Goal: Task Accomplishment & Management: Complete application form

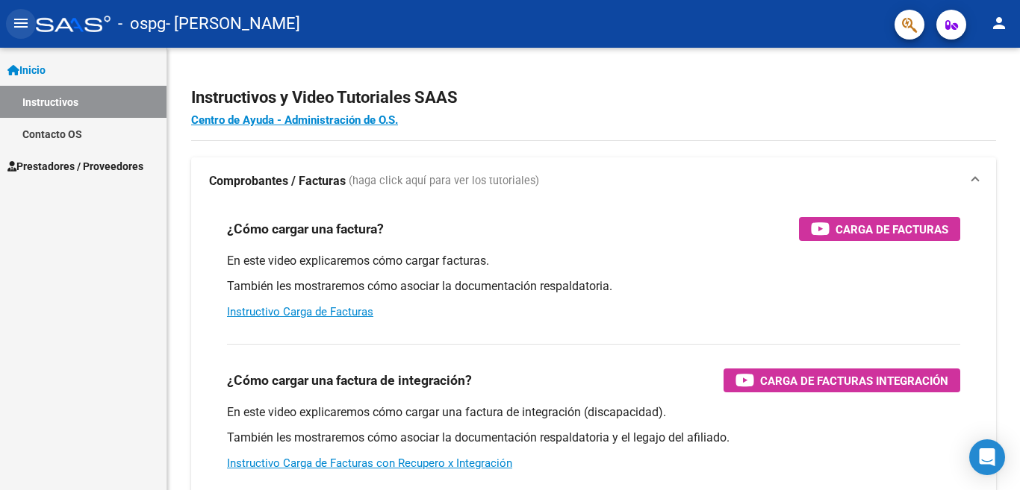
click at [21, 20] on mat-icon "menu" at bounding box center [21, 23] width 18 height 18
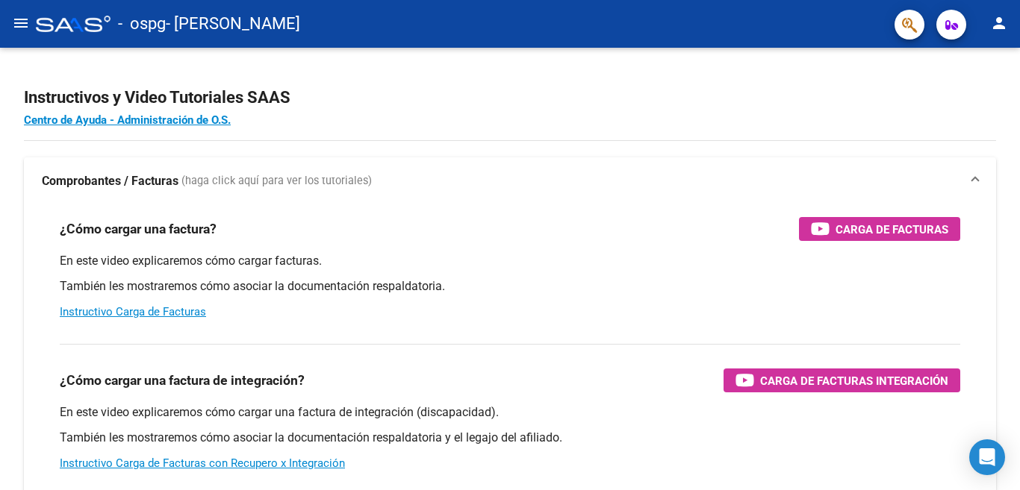
click at [18, 18] on mat-icon "menu" at bounding box center [21, 23] width 18 height 18
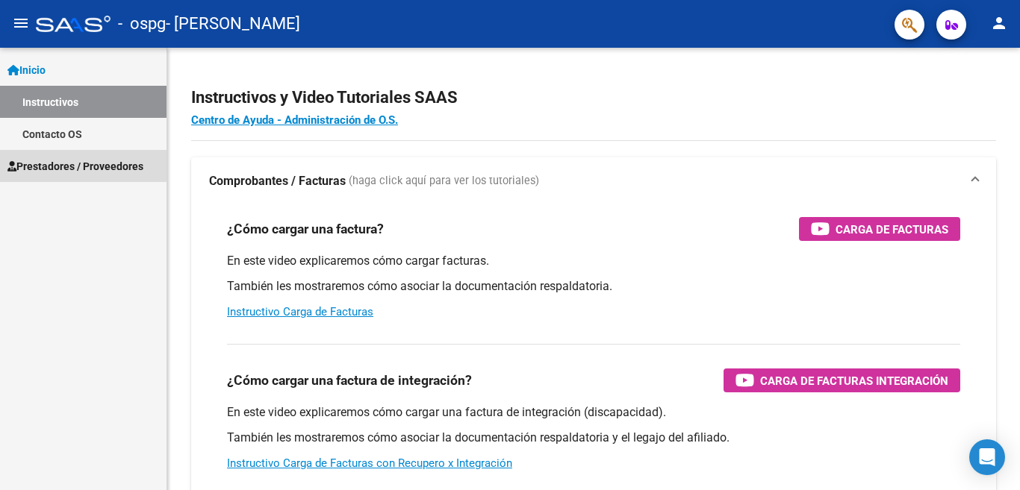
click at [60, 163] on span "Prestadores / Proveedores" at bounding box center [75, 166] width 136 height 16
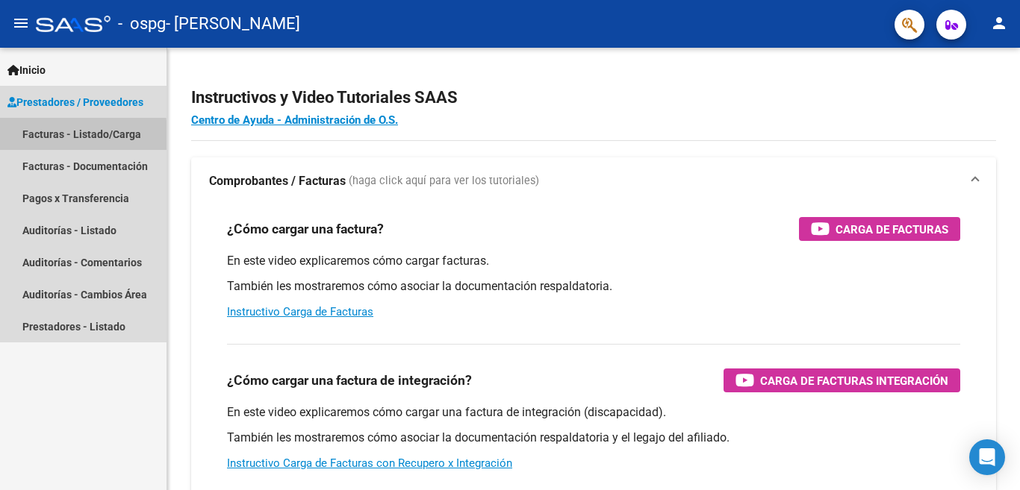
click at [65, 137] on link "Facturas - Listado/Carga" at bounding box center [83, 134] width 166 height 32
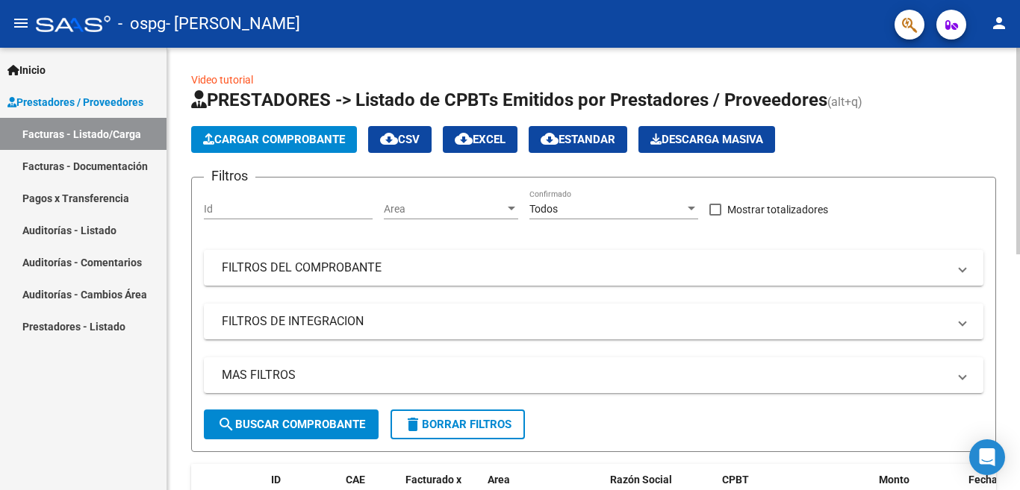
click at [244, 143] on span "Cargar Comprobante" at bounding box center [274, 139] width 142 height 13
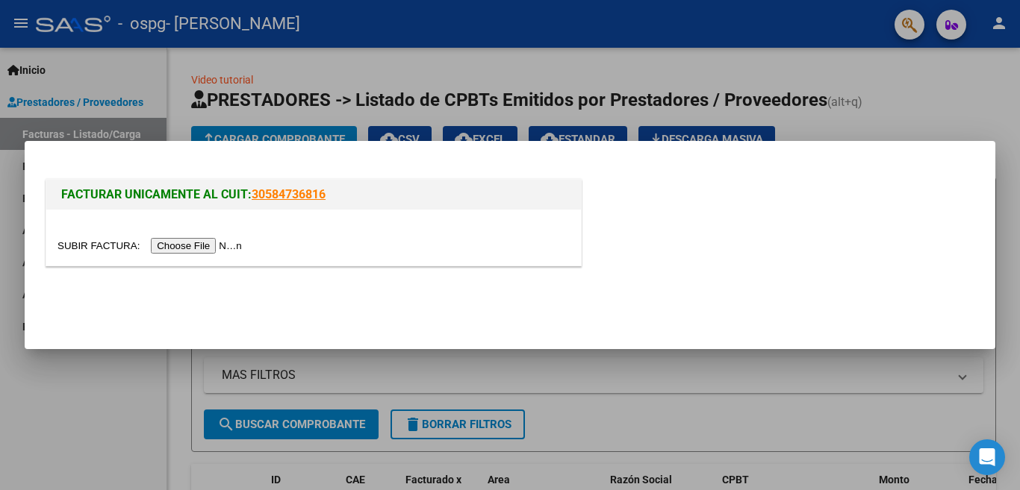
click at [175, 248] on input "file" at bounding box center [151, 246] width 189 height 16
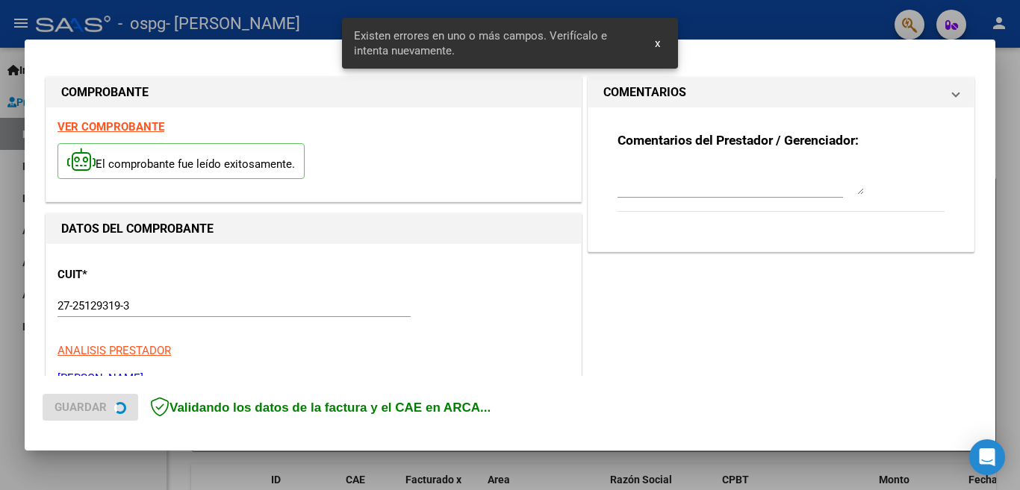
scroll to position [361, 0]
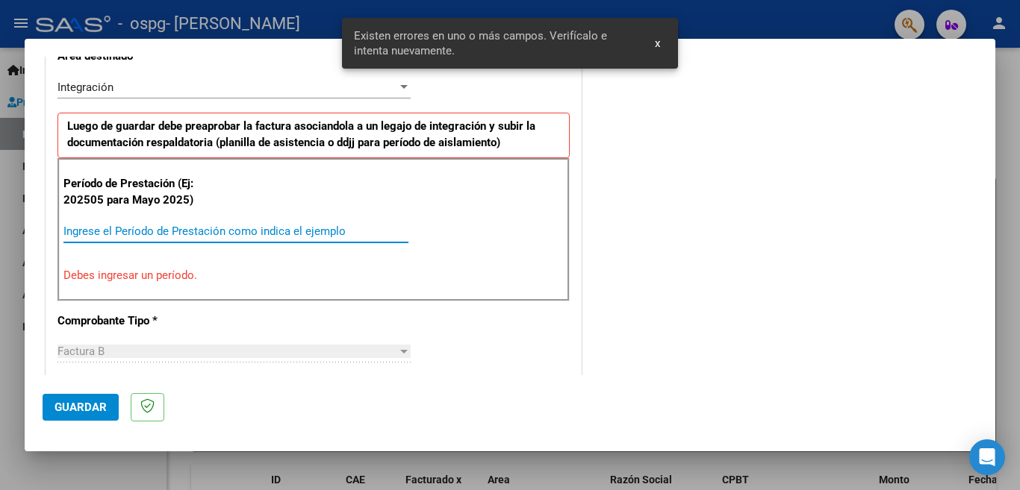
click at [200, 229] on input "Ingrese el Período de Prestación como indica el ejemplo" at bounding box center [235, 231] width 345 height 13
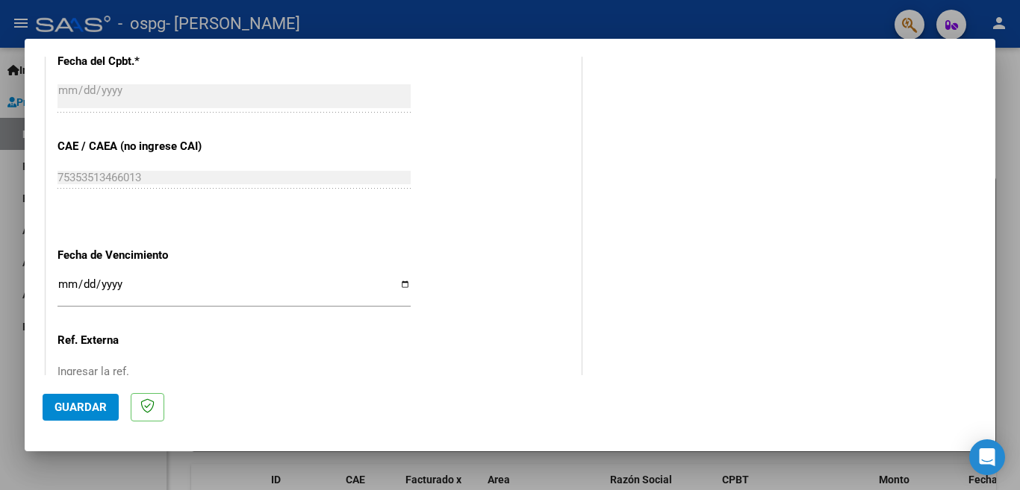
scroll to position [976, 0]
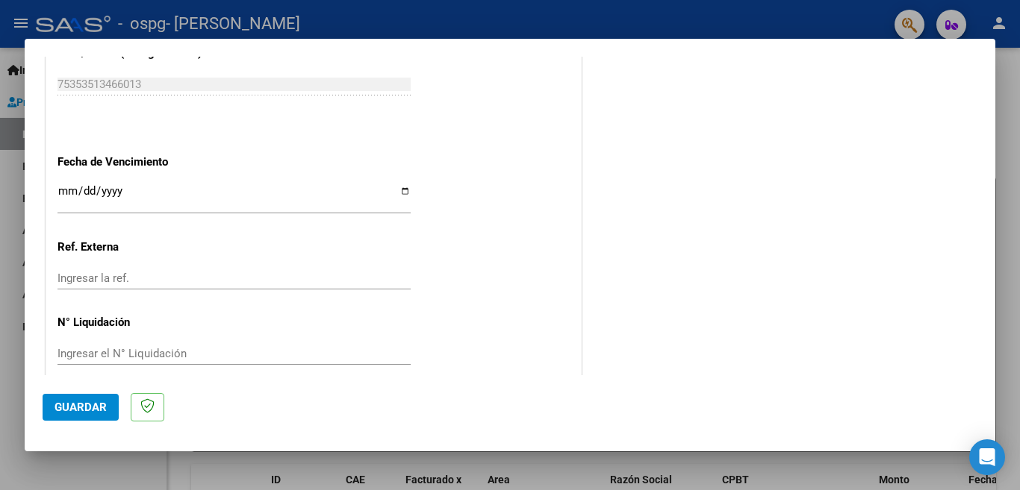
type input "202508"
click at [89, 409] on span "Guardar" at bounding box center [80, 407] width 52 height 13
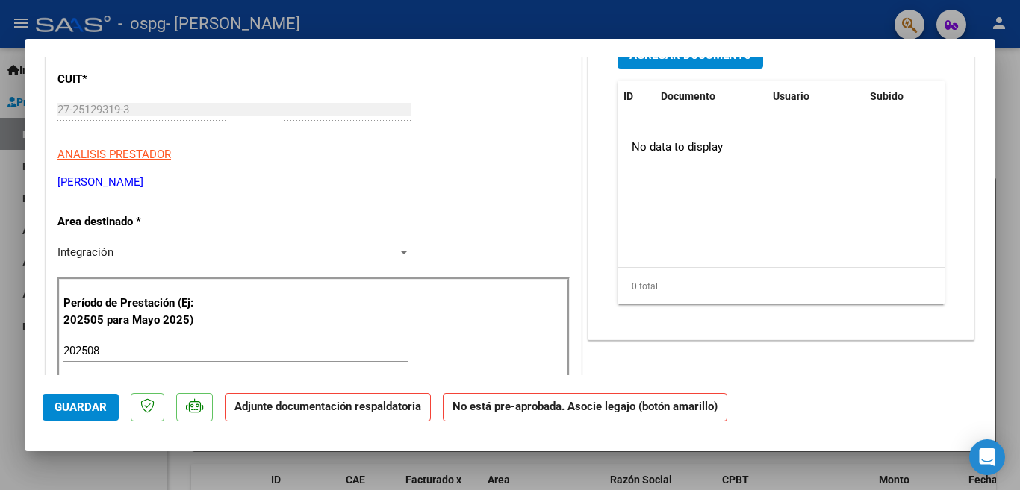
scroll to position [0, 0]
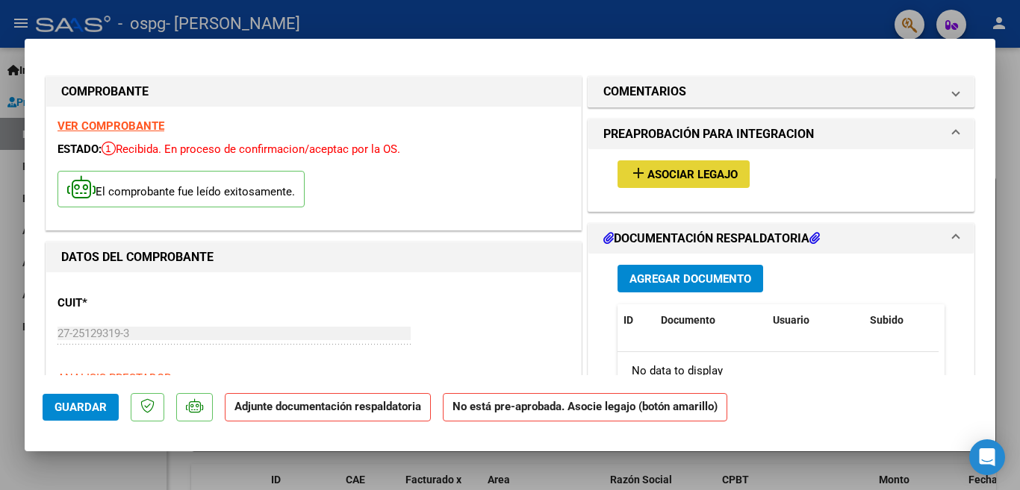
click at [670, 172] on span "Asociar Legajo" at bounding box center [692, 174] width 90 height 13
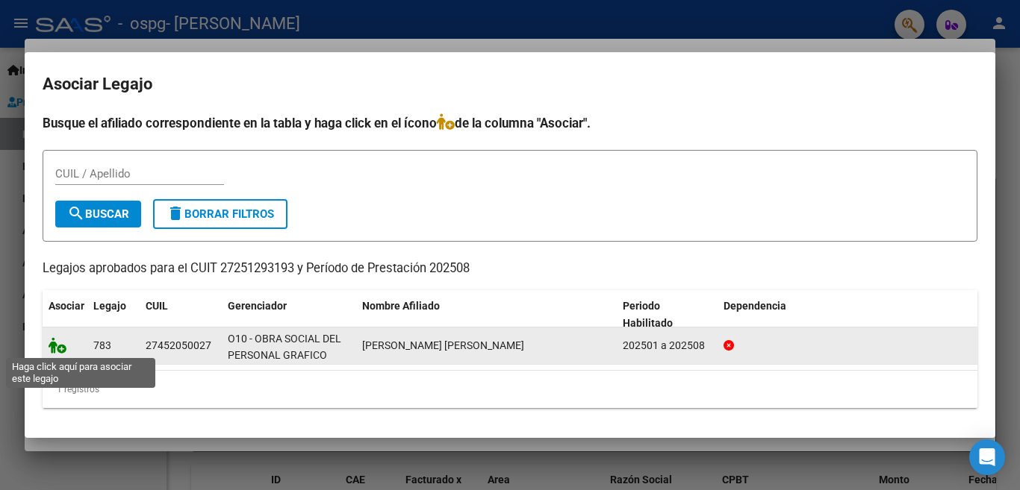
click at [55, 349] on icon at bounding box center [58, 345] width 18 height 16
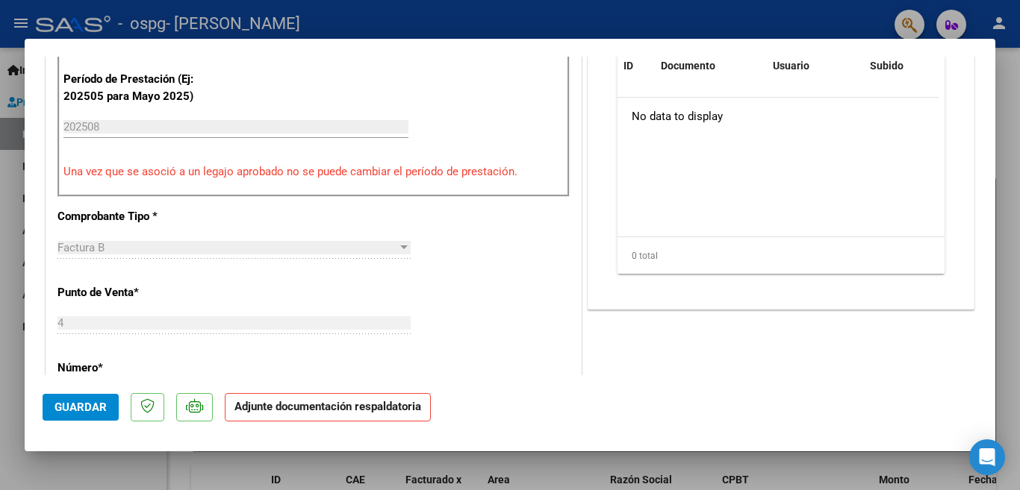
scroll to position [224, 0]
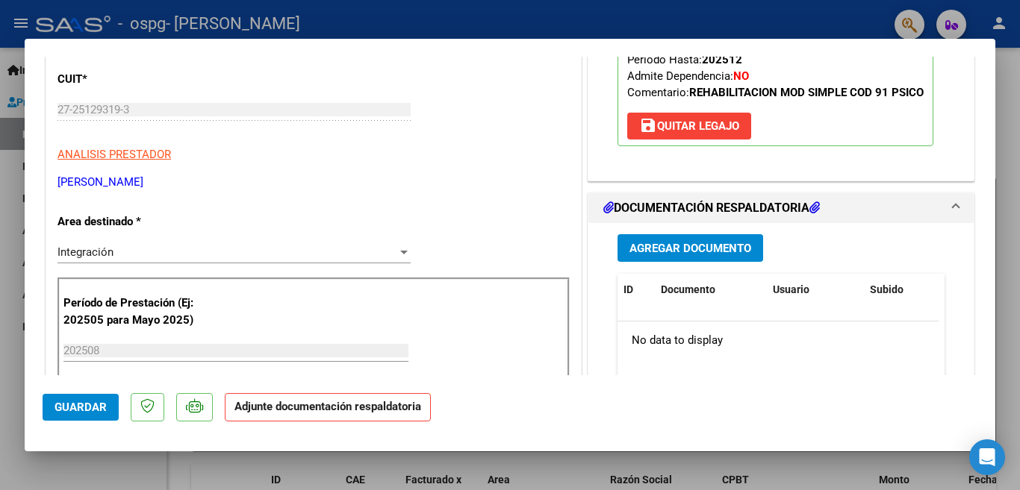
click at [660, 251] on span "Agregar Documento" at bounding box center [690, 248] width 122 height 13
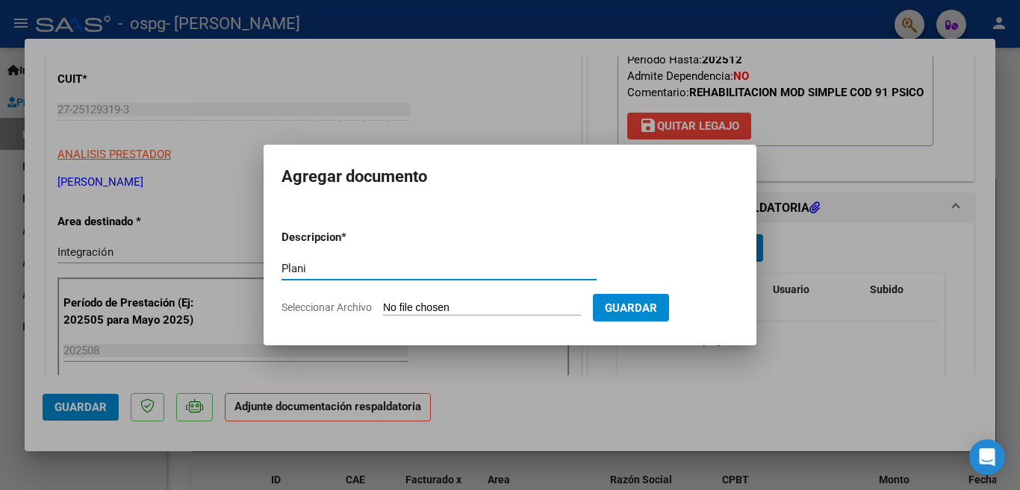
type input "PLANILLA ASIST"
click at [363, 305] on span "Seleccionar Archivo" at bounding box center [326, 308] width 90 height 12
click at [383, 305] on input "Seleccionar Archivo" at bounding box center [482, 309] width 198 height 14
type input "C:\fakepath\PLANILLA [PERSON_NAME] PSICO.pdf"
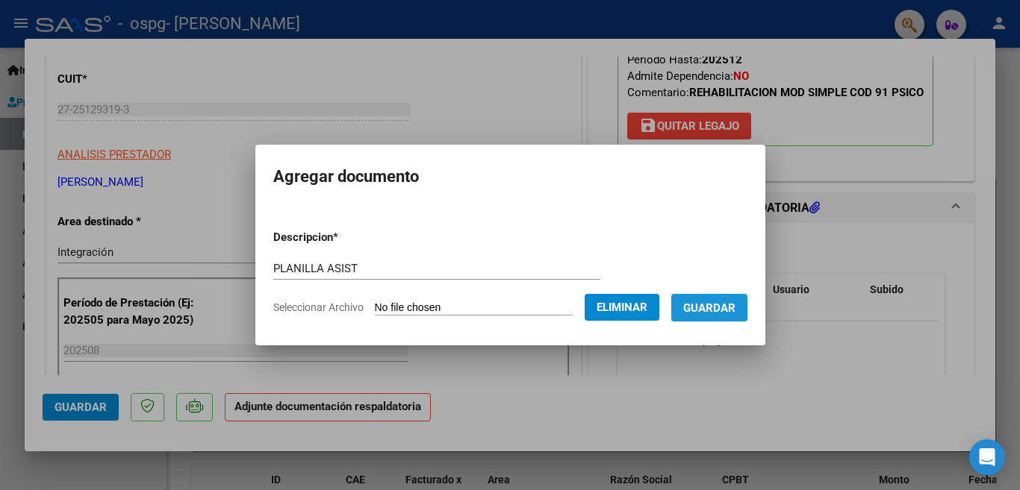
click at [698, 311] on span "Guardar" at bounding box center [709, 308] width 52 height 13
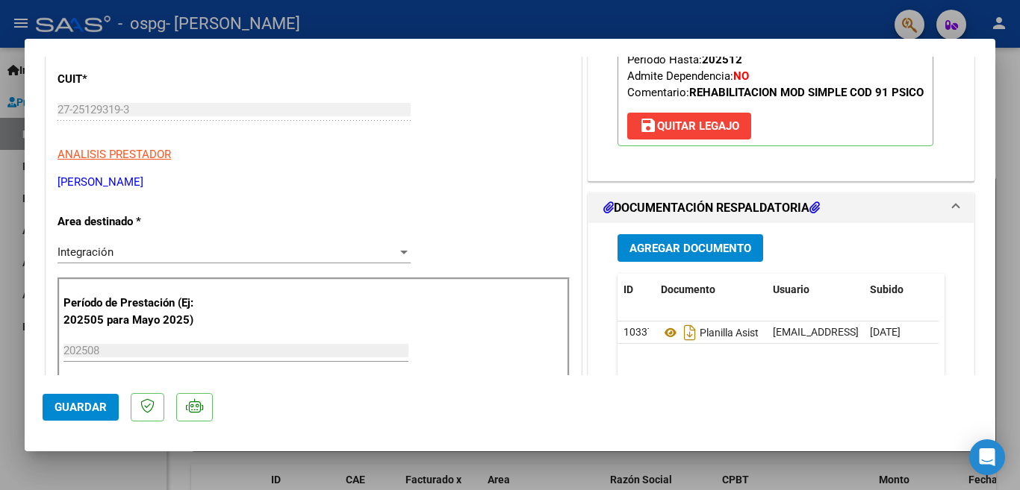
scroll to position [312, 0]
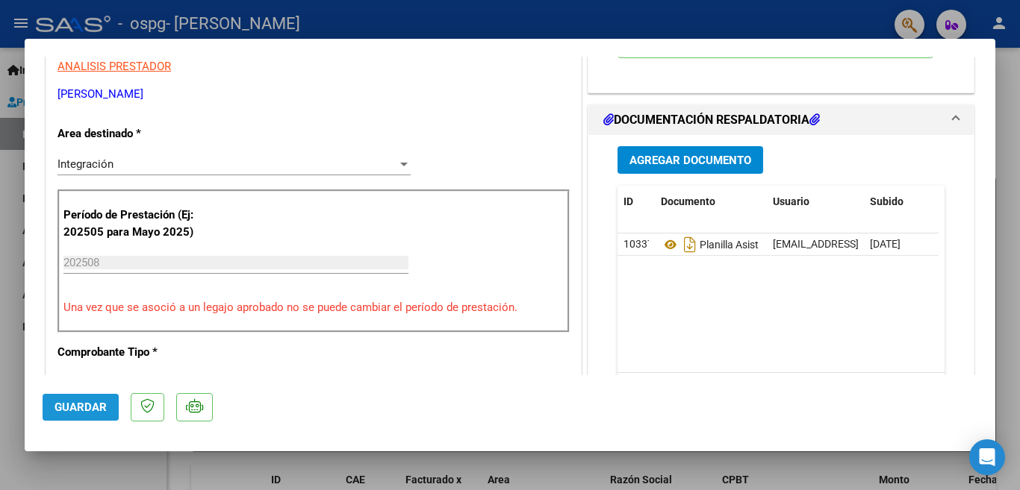
click at [103, 400] on button "Guardar" at bounding box center [81, 407] width 76 height 27
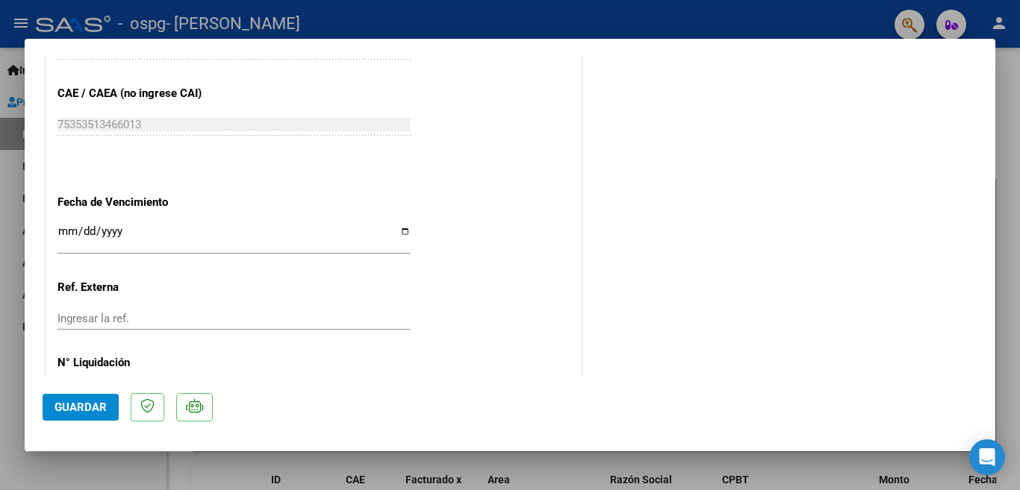
scroll to position [999, 0]
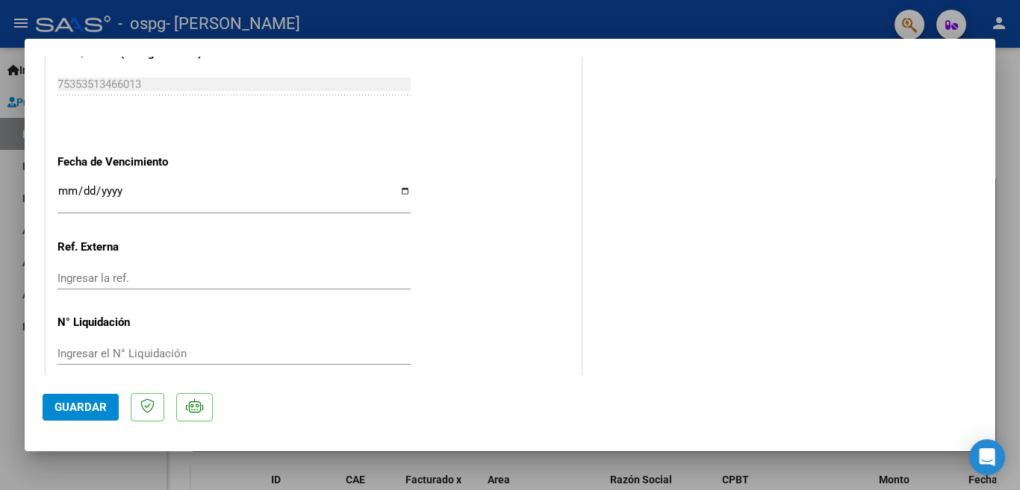
click at [37, 411] on mat-dialog-container "COMPROBANTE VER COMPROBANTE ESTADO: Recibida. En proceso de confirmacion/acepta…" at bounding box center [510, 246] width 970 height 414
click at [56, 411] on span "Guardar" at bounding box center [80, 407] width 52 height 13
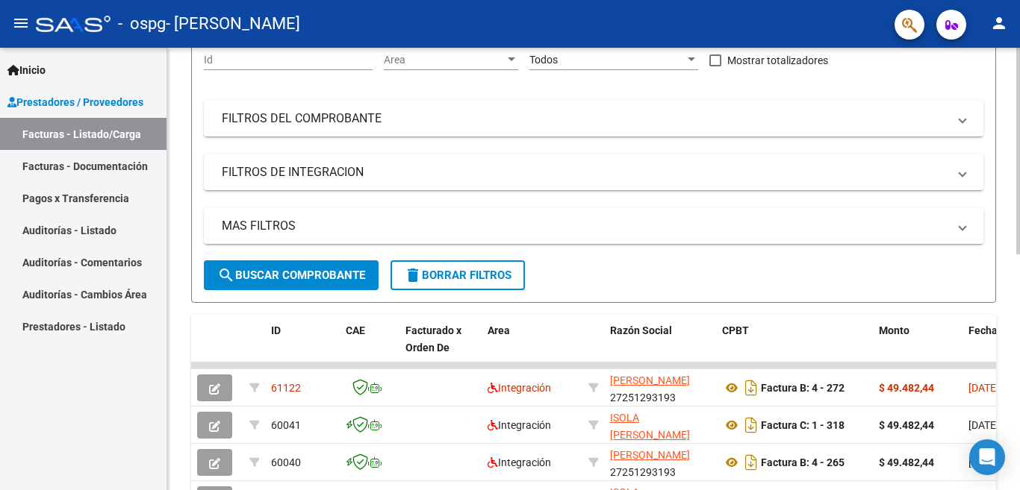
scroll to position [0, 0]
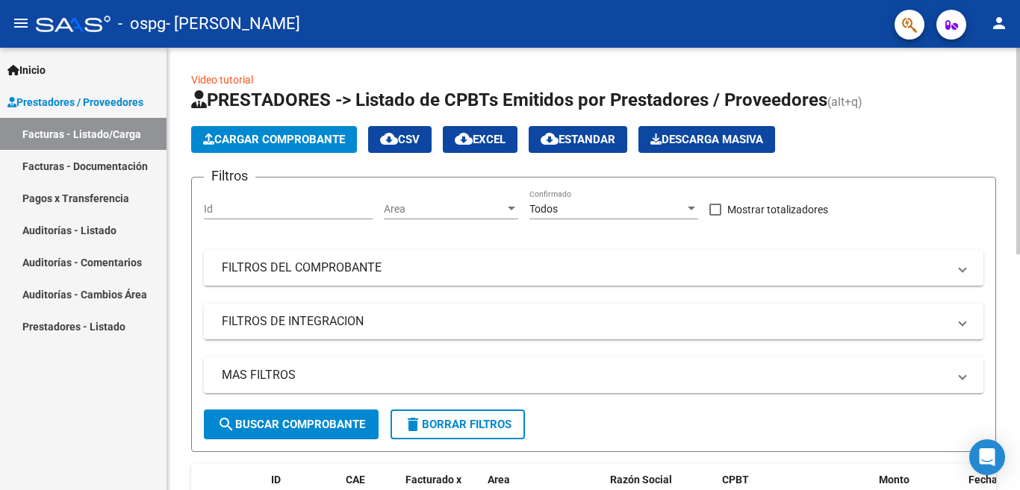
click at [271, 144] on span "Cargar Comprobante" at bounding box center [274, 139] width 142 height 13
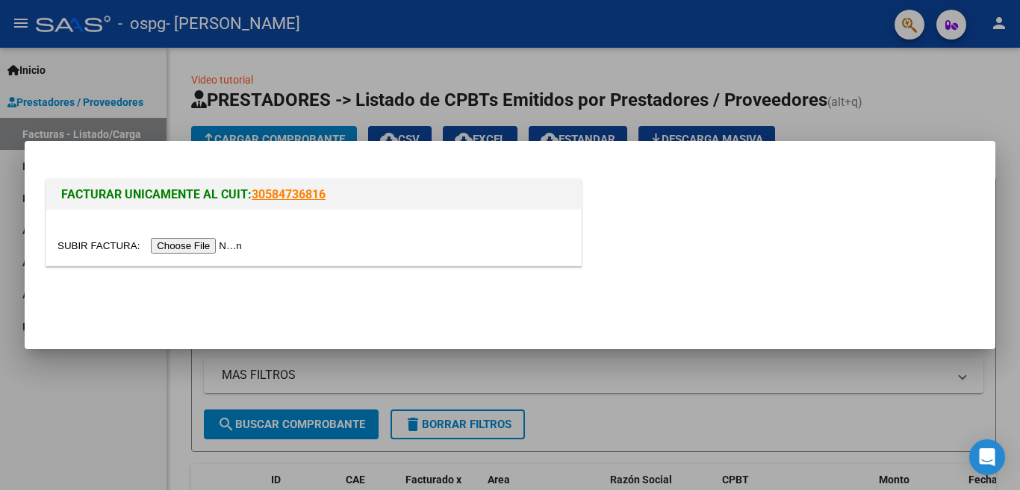
click at [167, 242] on input "file" at bounding box center [151, 246] width 189 height 16
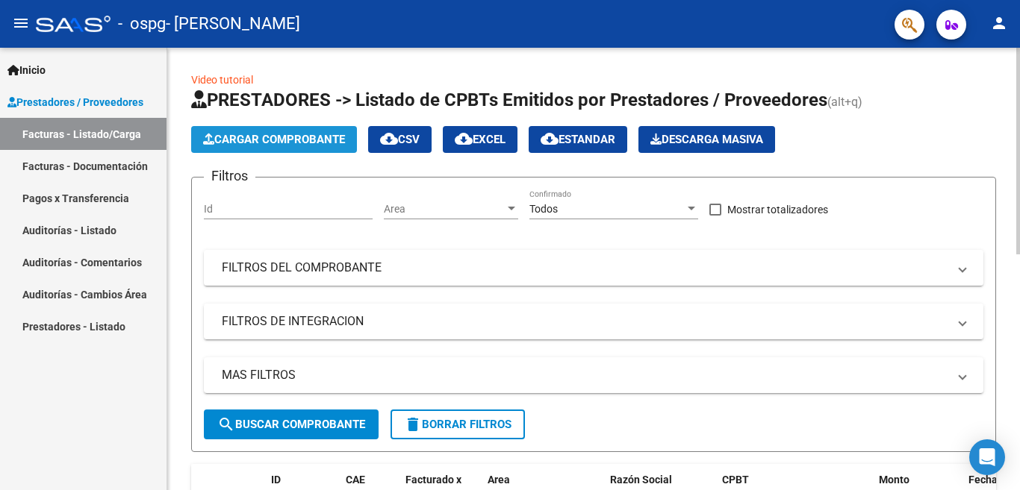
click at [305, 134] on span "Cargar Comprobante" at bounding box center [274, 139] width 142 height 13
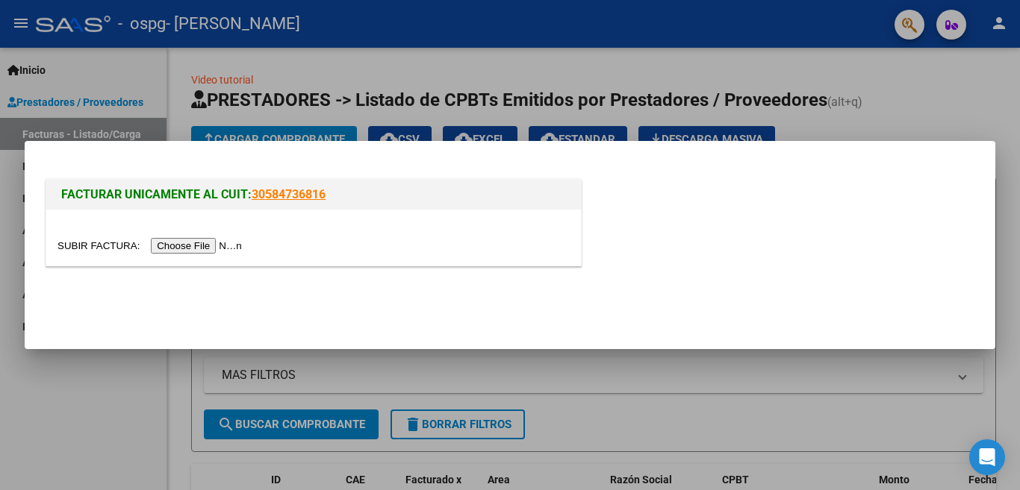
click at [173, 243] on input "file" at bounding box center [151, 246] width 189 height 16
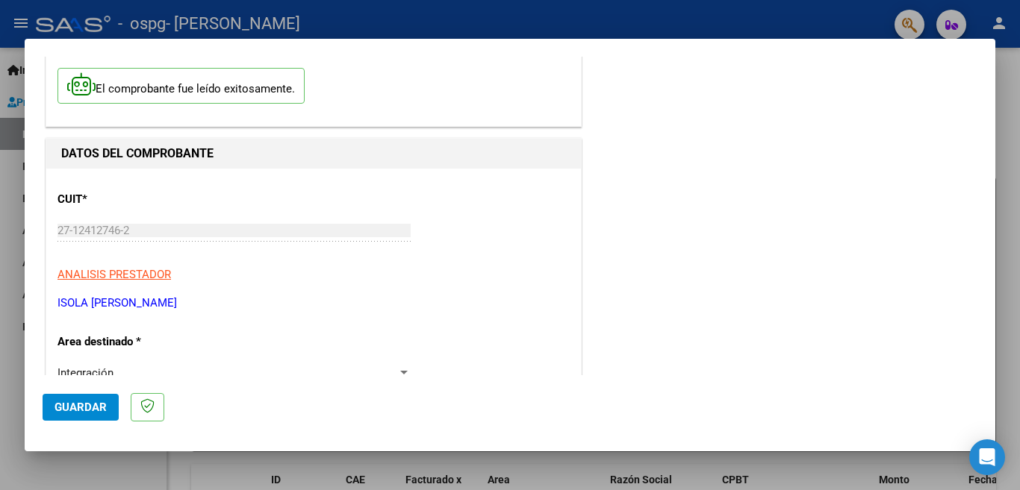
scroll to position [224, 0]
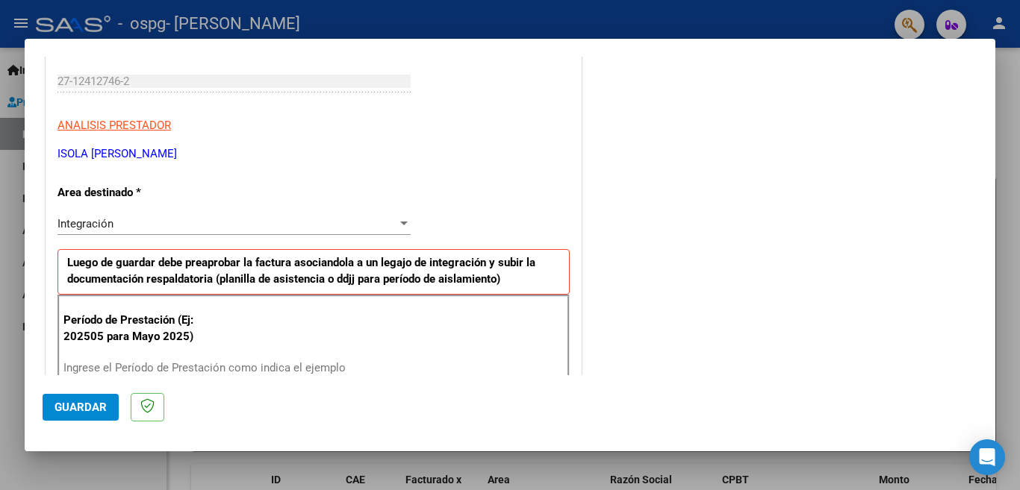
click at [196, 224] on div "Integración" at bounding box center [227, 223] width 340 height 13
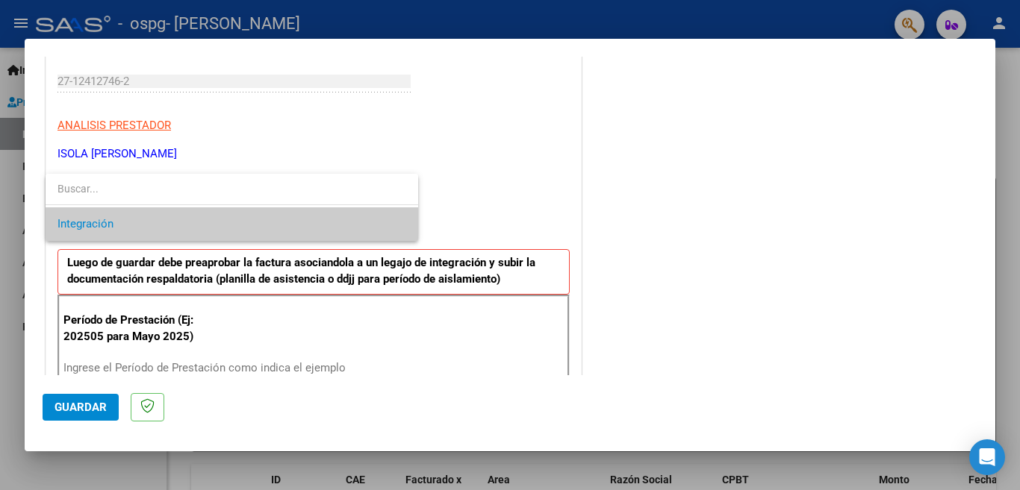
click at [326, 133] on div at bounding box center [510, 245] width 1020 height 490
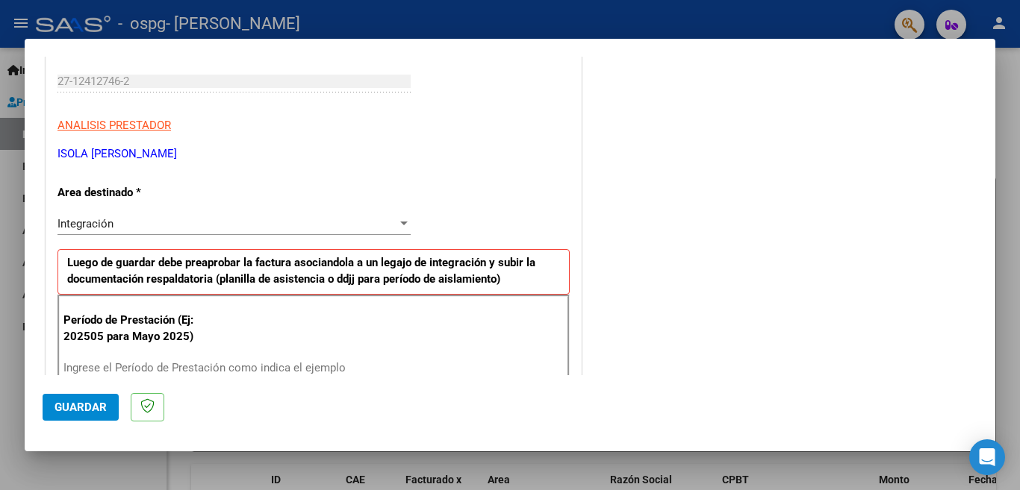
click at [353, 223] on div "Integración" at bounding box center [227, 223] width 340 height 13
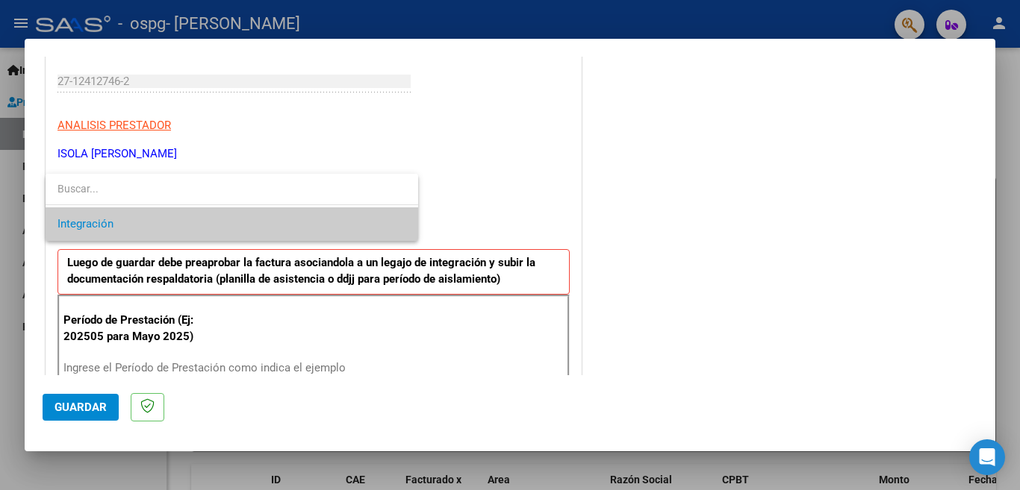
click at [529, 170] on div at bounding box center [510, 245] width 1020 height 490
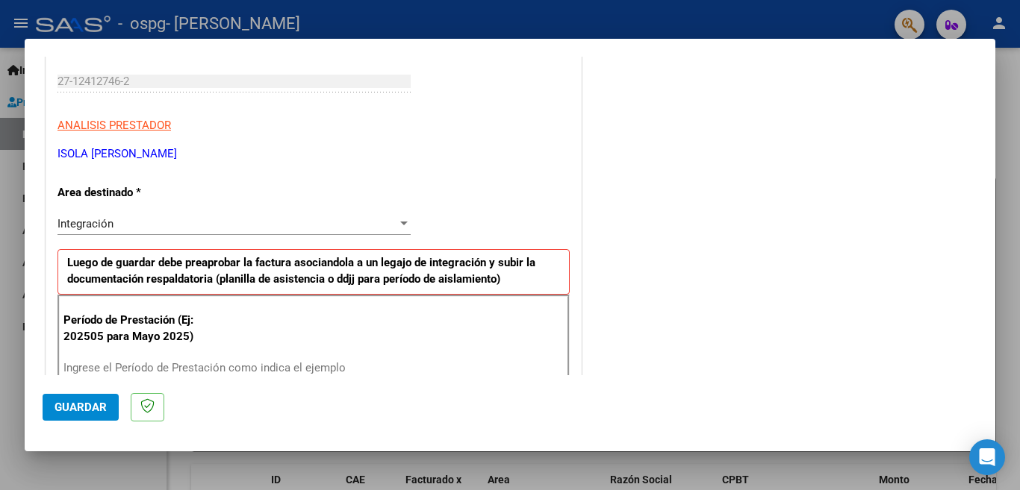
scroll to position [373, 0]
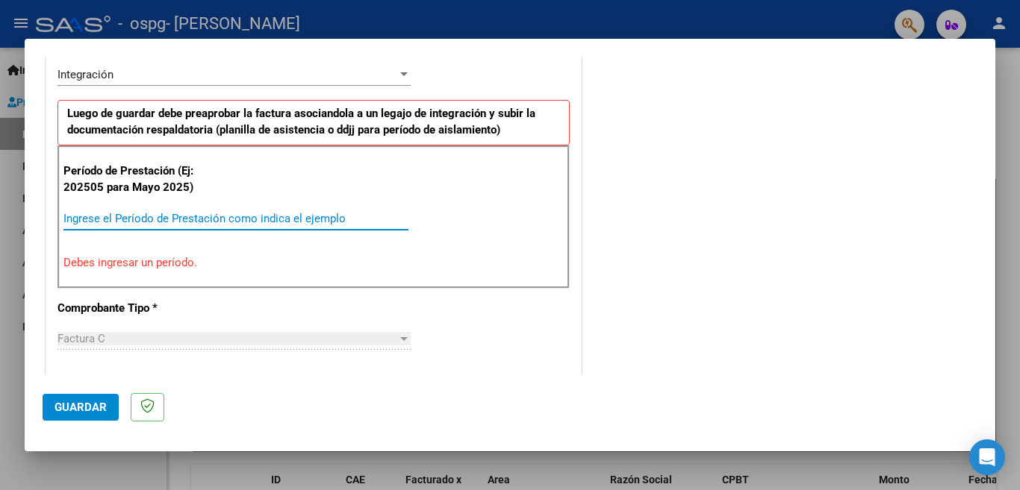
click at [195, 220] on input "Ingrese el Período de Prestación como indica el ejemplo" at bounding box center [235, 218] width 345 height 13
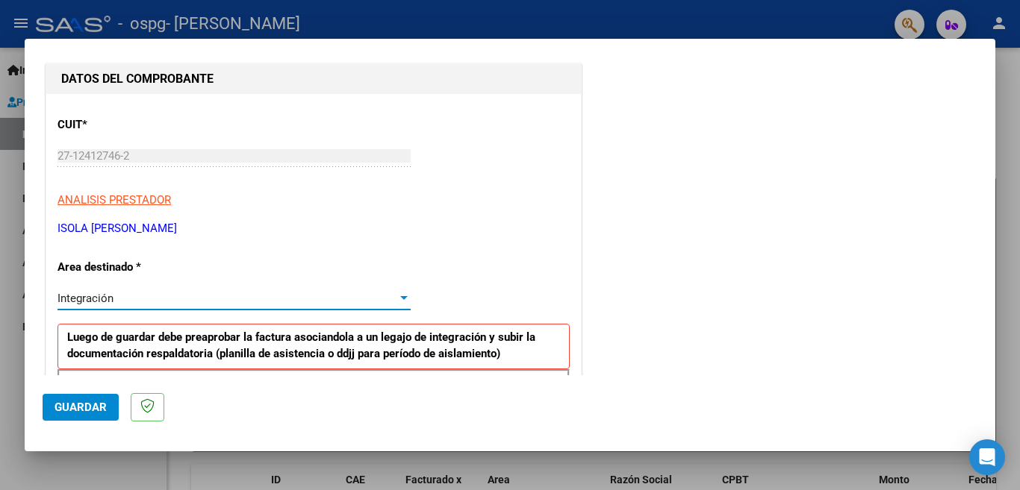
click at [402, 301] on div at bounding box center [403, 299] width 13 height 12
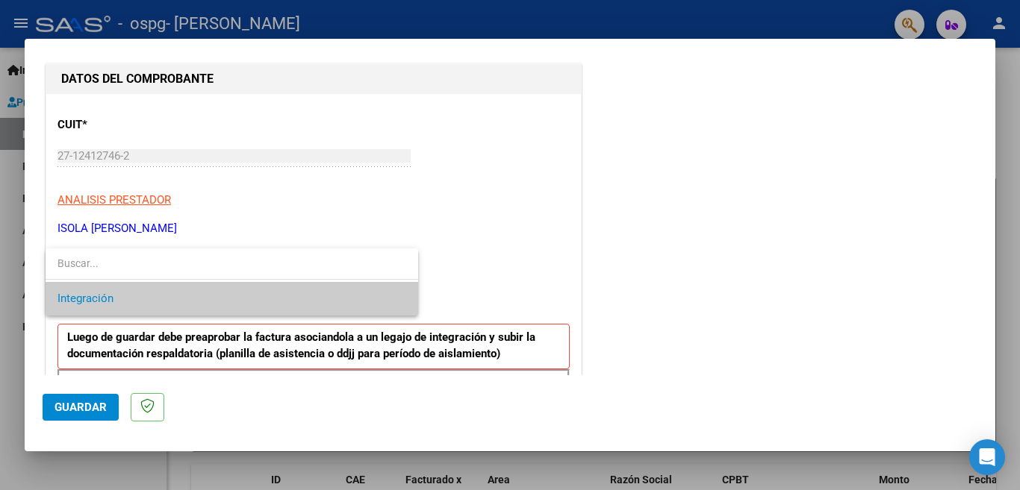
click at [567, 271] on div at bounding box center [510, 245] width 1020 height 490
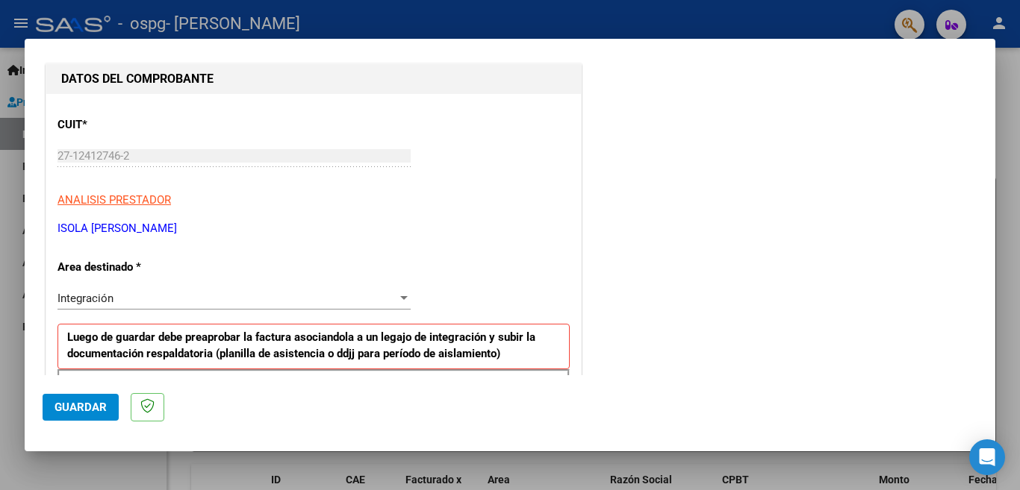
scroll to position [373, 0]
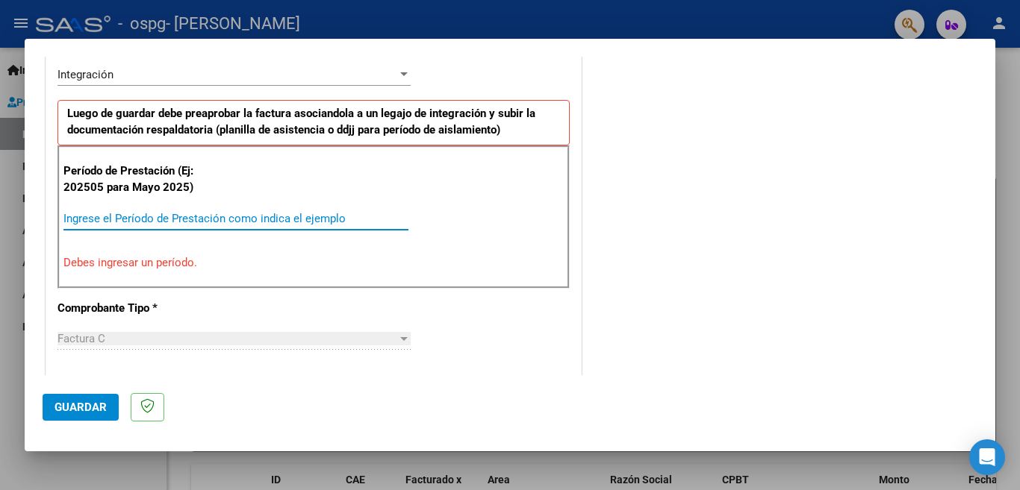
click at [255, 216] on input "Ingrese el Período de Prestación como indica el ejemplo" at bounding box center [235, 218] width 345 height 13
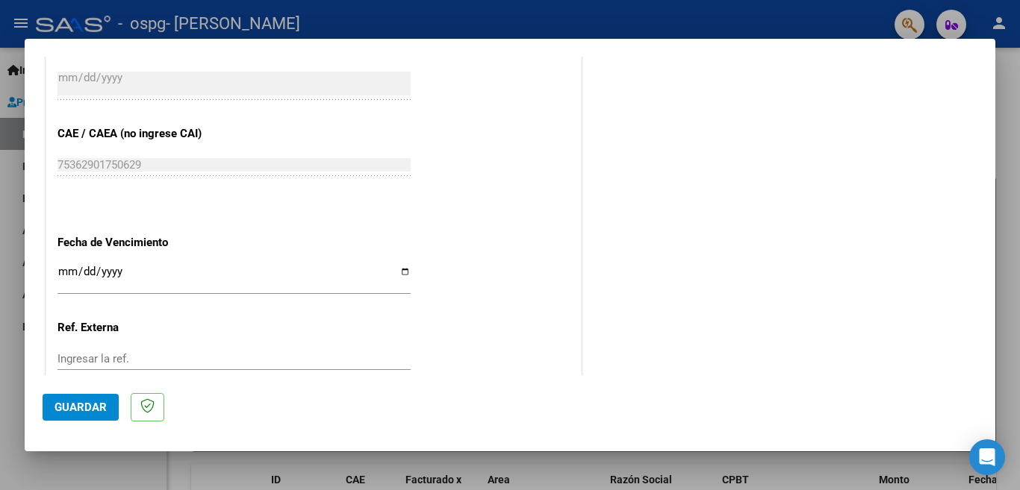
scroll to position [976, 0]
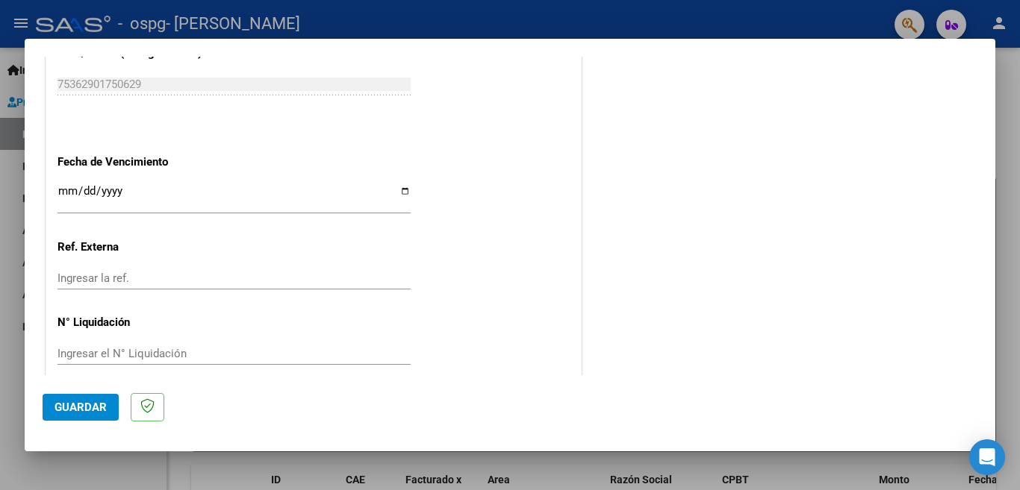
type input "202508"
click at [105, 412] on span "Guardar" at bounding box center [80, 407] width 52 height 13
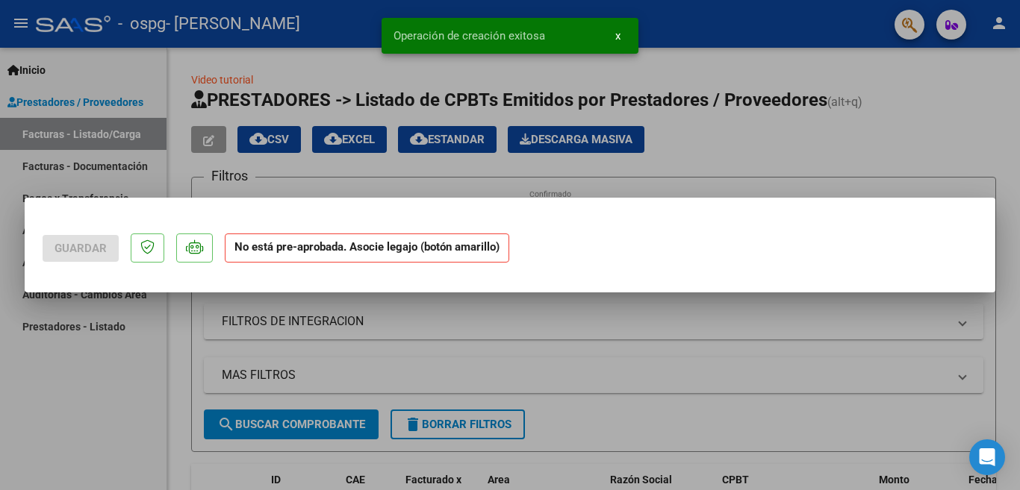
scroll to position [0, 0]
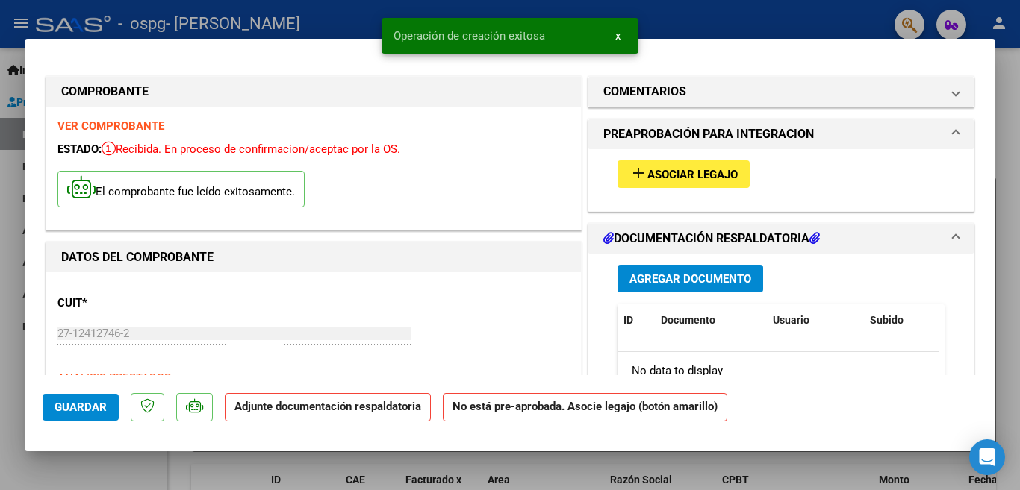
click at [647, 171] on span "Asociar Legajo" at bounding box center [692, 174] width 90 height 13
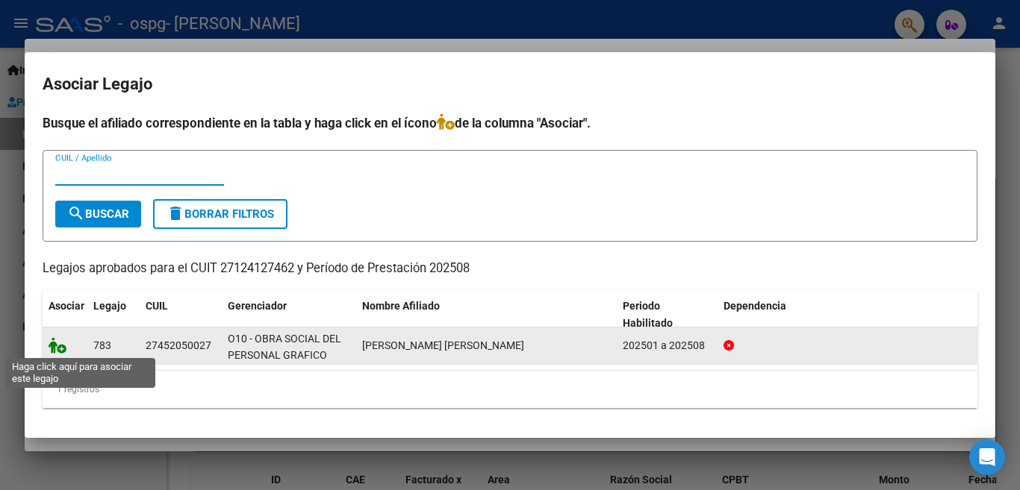
click at [57, 351] on icon at bounding box center [58, 345] width 18 height 16
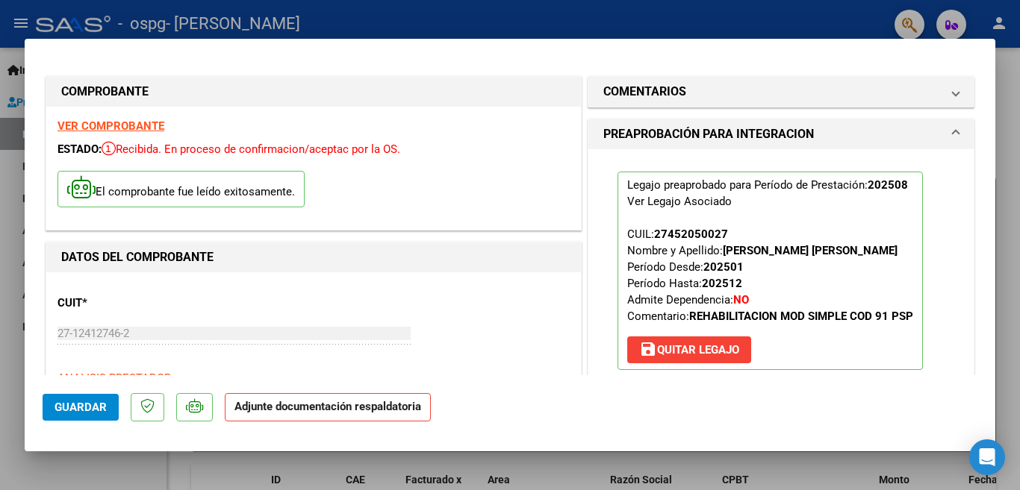
scroll to position [224, 0]
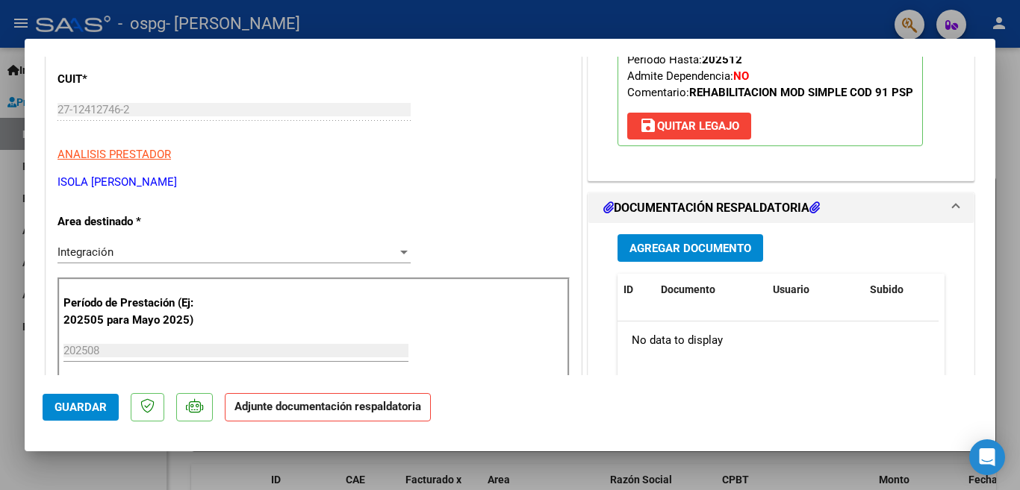
click at [682, 252] on span "Agregar Documento" at bounding box center [690, 248] width 122 height 13
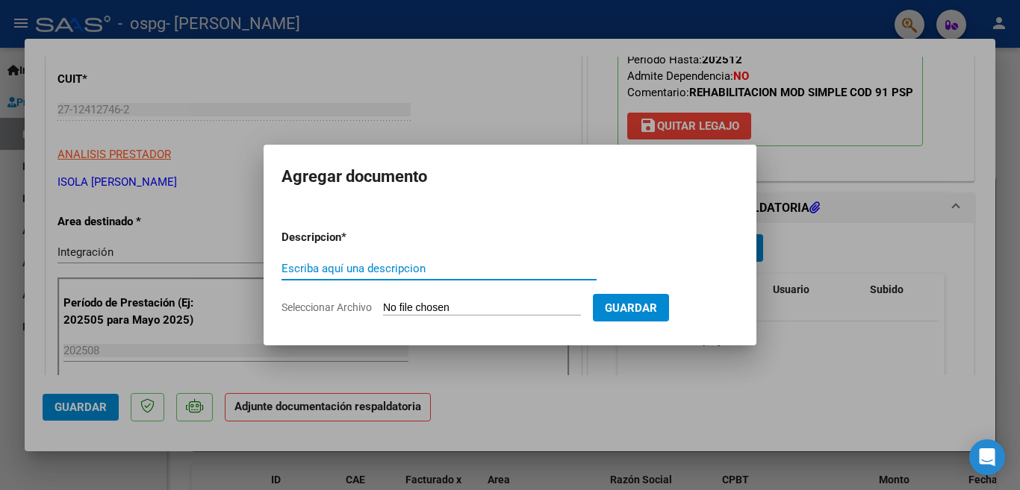
click at [387, 263] on input "Escriba aquí una descripcion" at bounding box center [438, 268] width 315 height 13
type input "Planilla de asistencia"
click at [343, 306] on span "Seleccionar Archivo" at bounding box center [326, 308] width 90 height 12
click at [383, 306] on input "Seleccionar Archivo" at bounding box center [482, 309] width 198 height 14
type input "C:\fakepath\PLANILLA [PERSON_NAME] PSP.pdf"
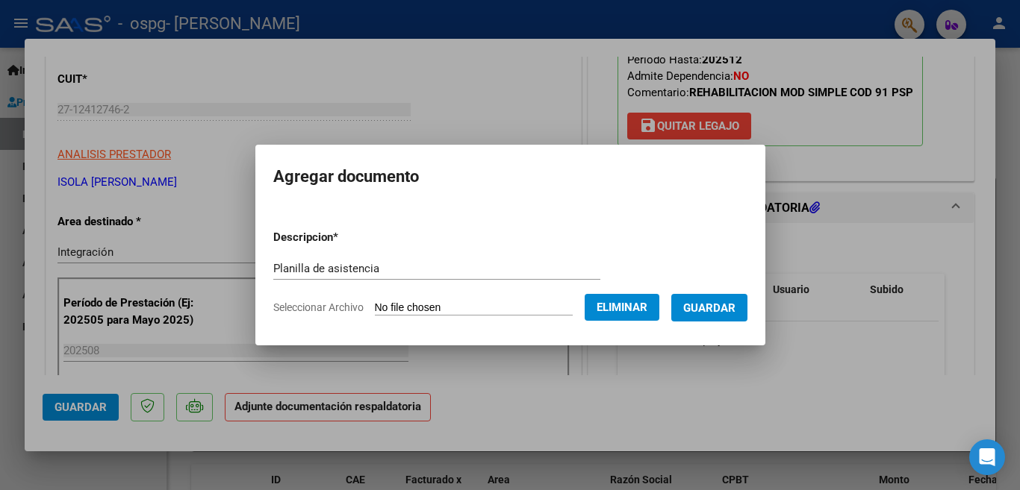
click at [718, 305] on span "Guardar" at bounding box center [709, 308] width 52 height 13
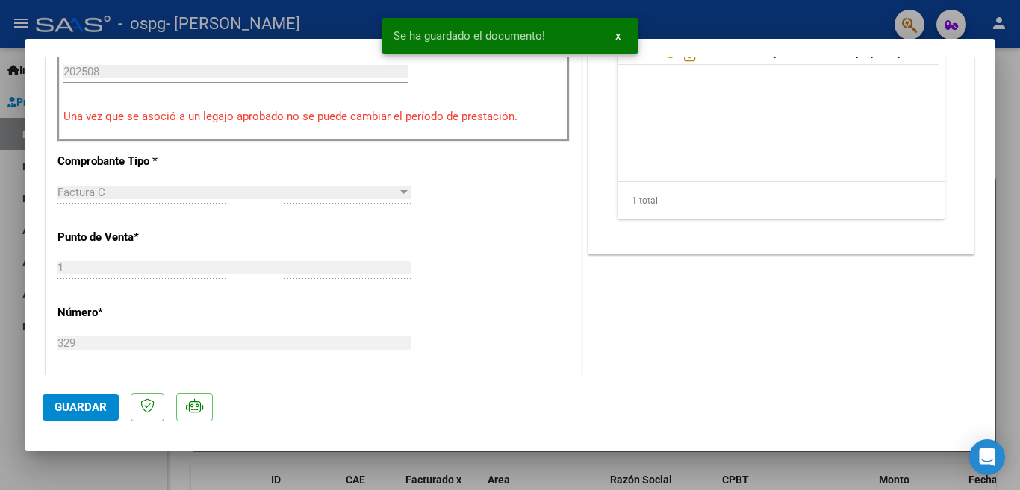
scroll to position [999, 0]
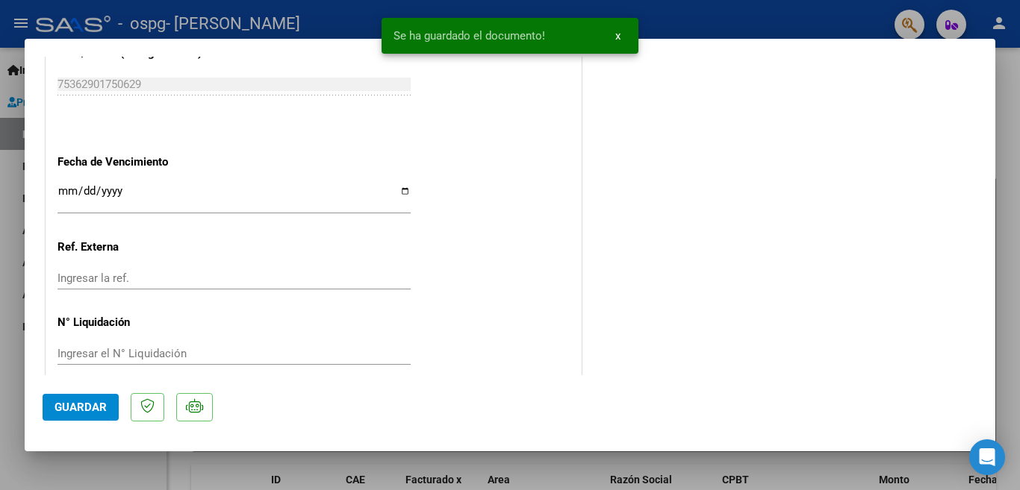
click at [99, 411] on span "Guardar" at bounding box center [80, 407] width 52 height 13
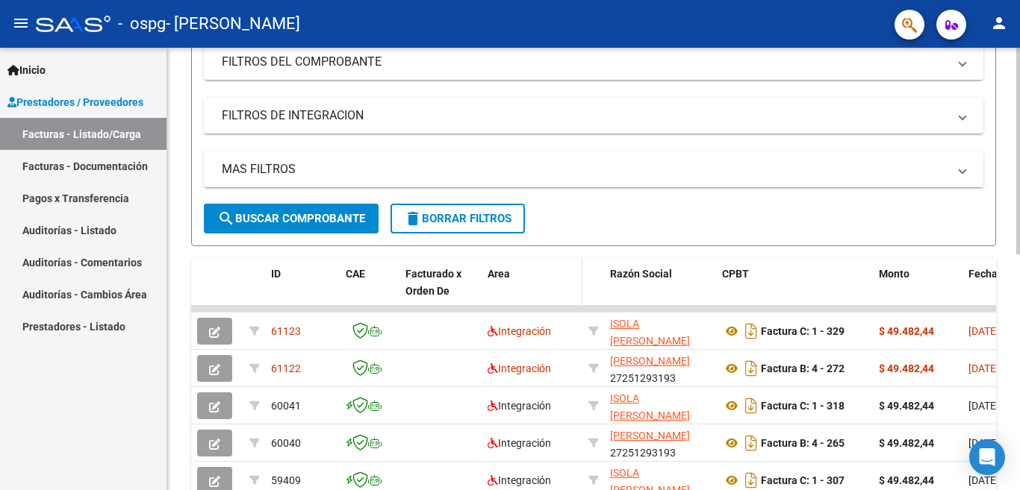
scroll to position [0, 0]
